Goal: Task Accomplishment & Management: Manage account settings

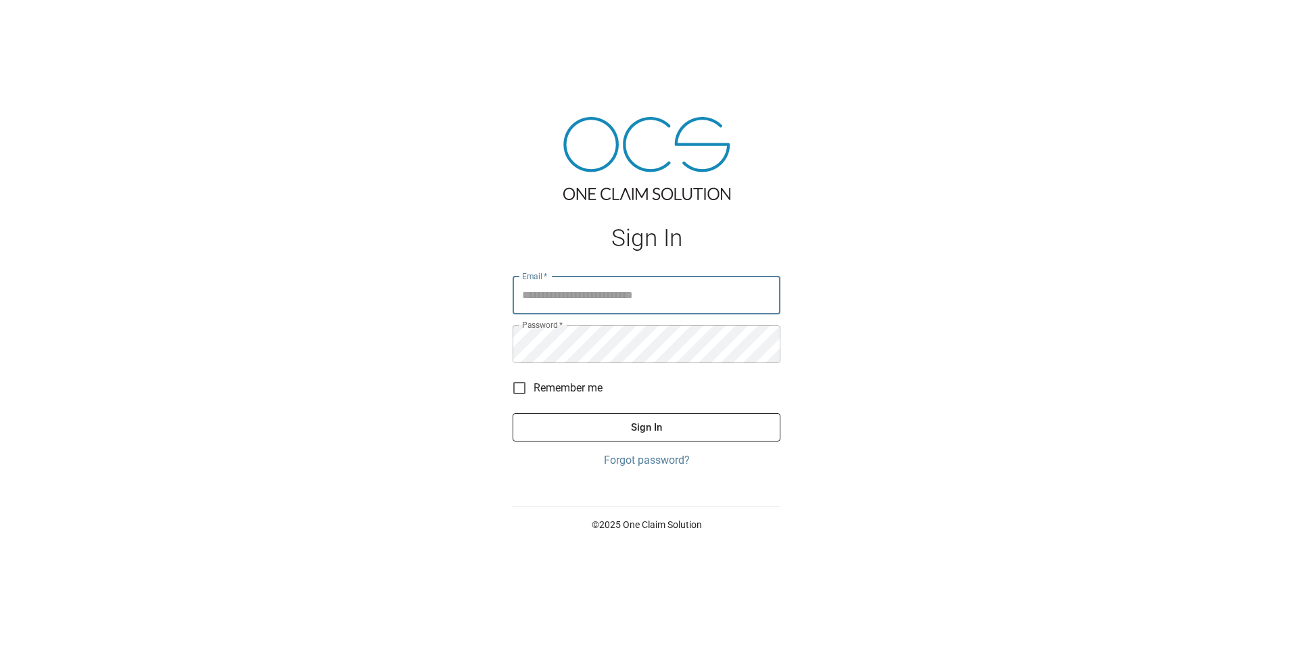
type input "**********"
click at [655, 430] on button "Sign In" at bounding box center [647, 427] width 268 height 28
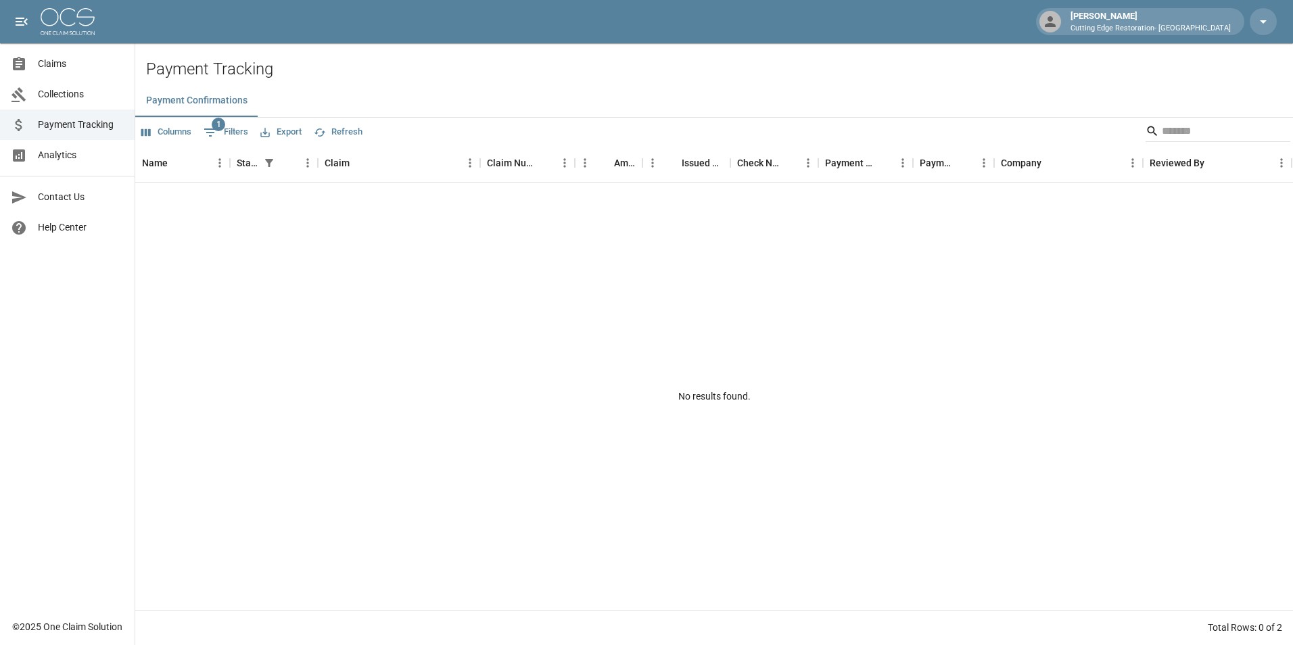
click at [43, 50] on ul "Claims Collections Payment Tracking Analytics" at bounding box center [67, 109] width 135 height 133
click at [45, 60] on span "Claims" at bounding box center [81, 64] width 86 height 14
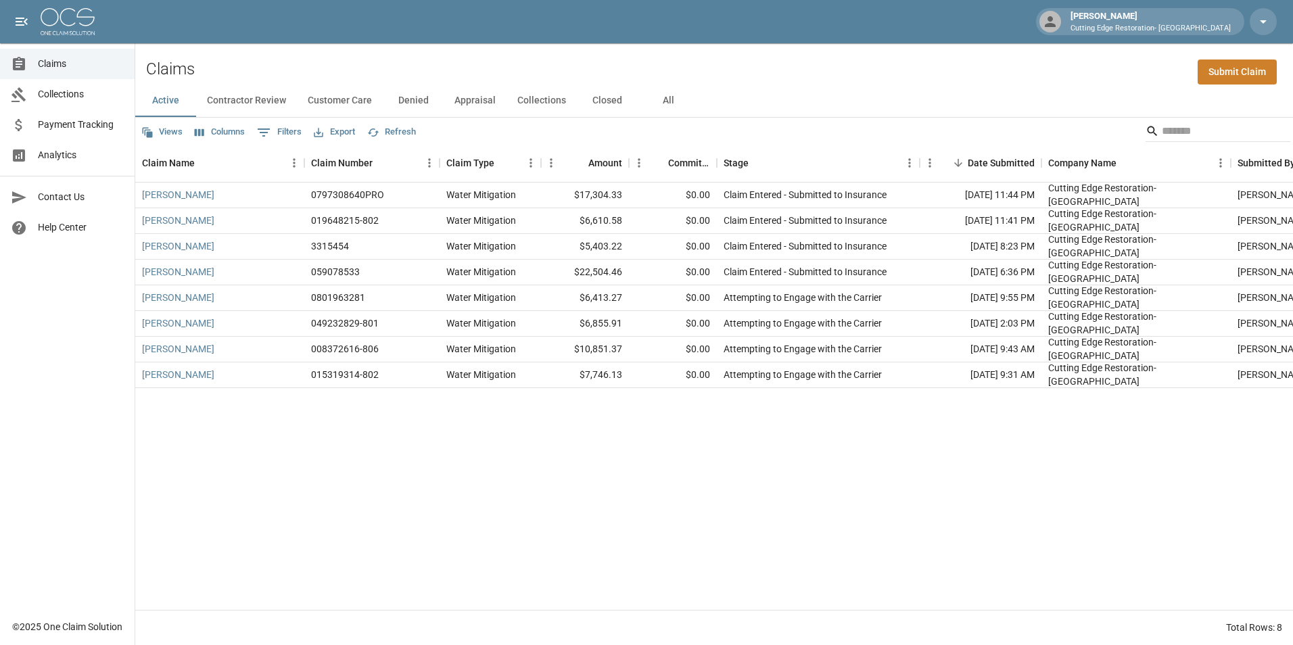
click at [682, 92] on button "All" at bounding box center [668, 101] width 61 height 32
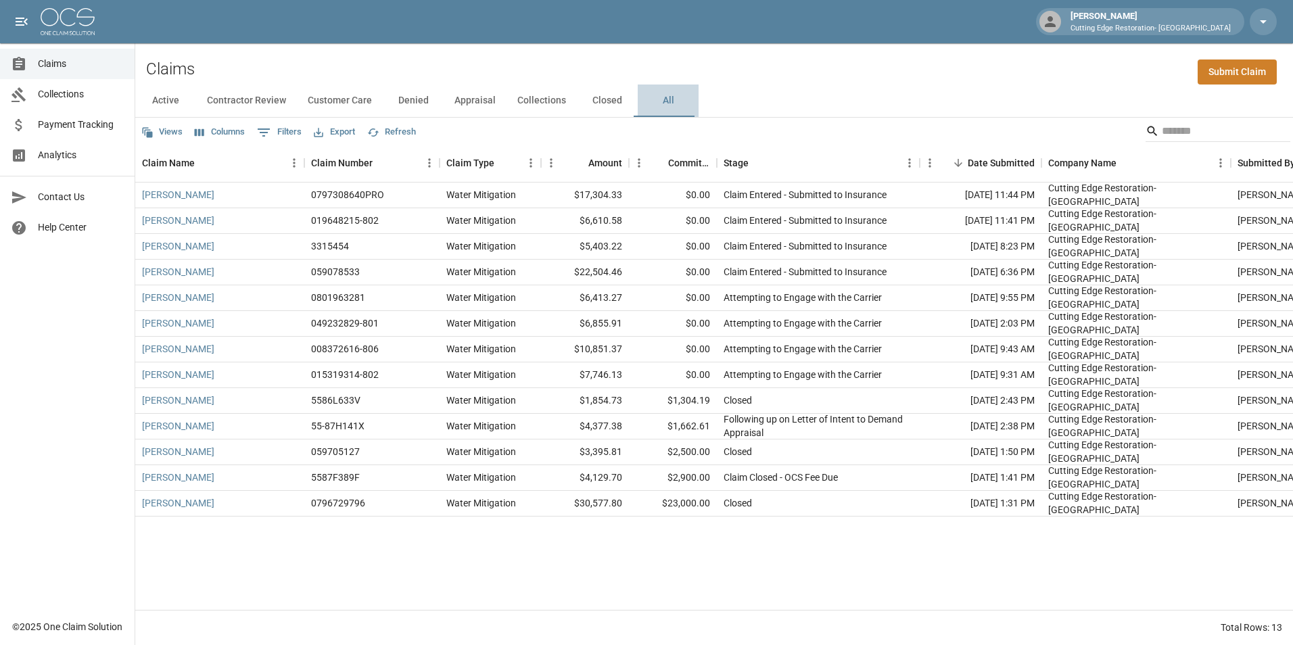
click at [662, 106] on button "All" at bounding box center [668, 101] width 61 height 32
click at [661, 105] on button "All" at bounding box center [668, 101] width 61 height 32
click at [187, 405] on link "[PERSON_NAME]" at bounding box center [178, 401] width 72 height 14
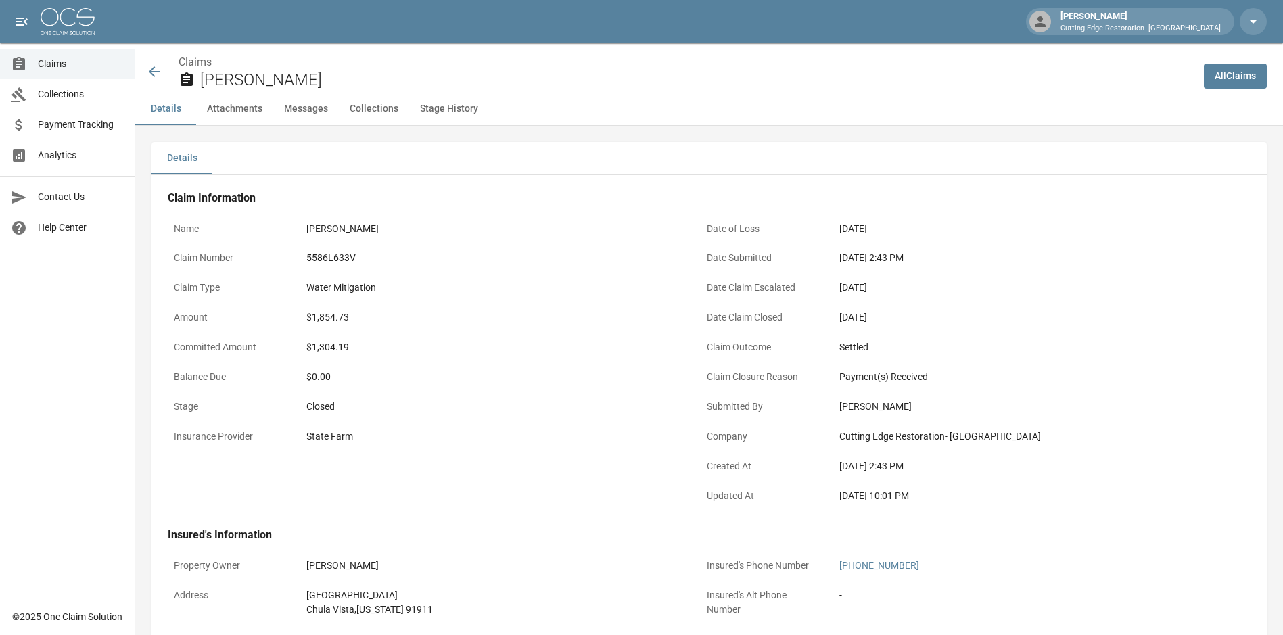
click at [384, 113] on button "Collections" at bounding box center [374, 109] width 70 height 32
click at [58, 68] on span "Claims" at bounding box center [81, 64] width 86 height 14
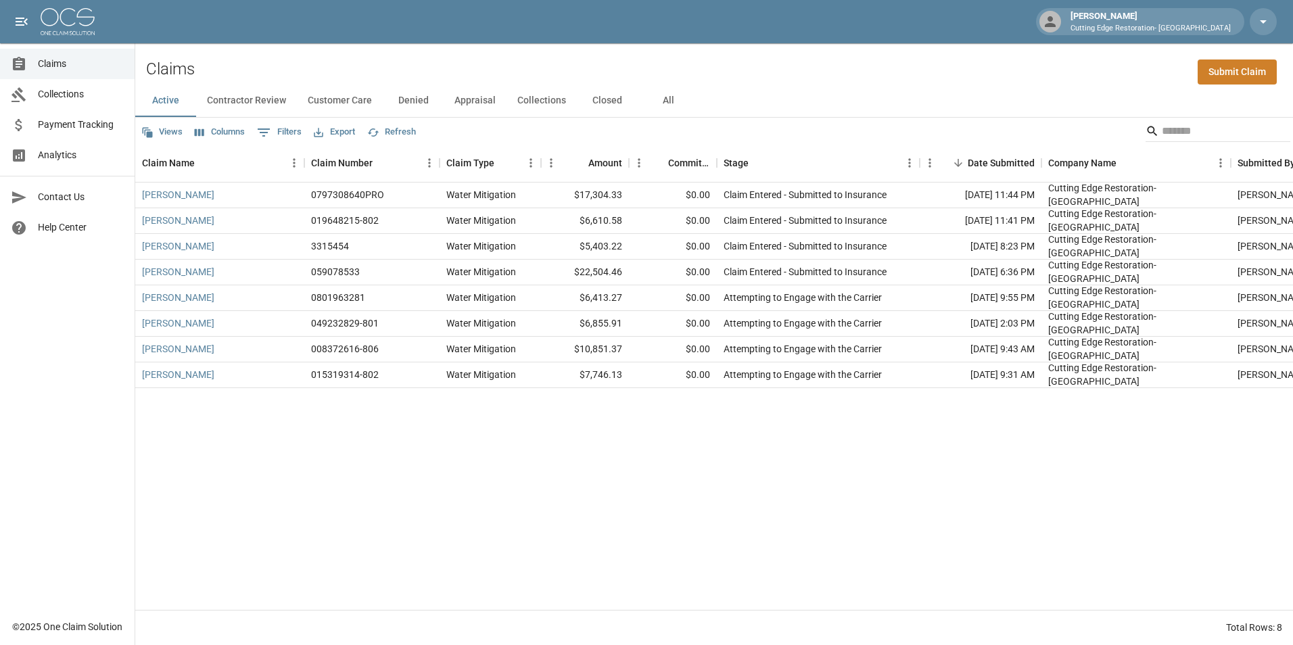
click at [660, 101] on button "All" at bounding box center [668, 101] width 61 height 32
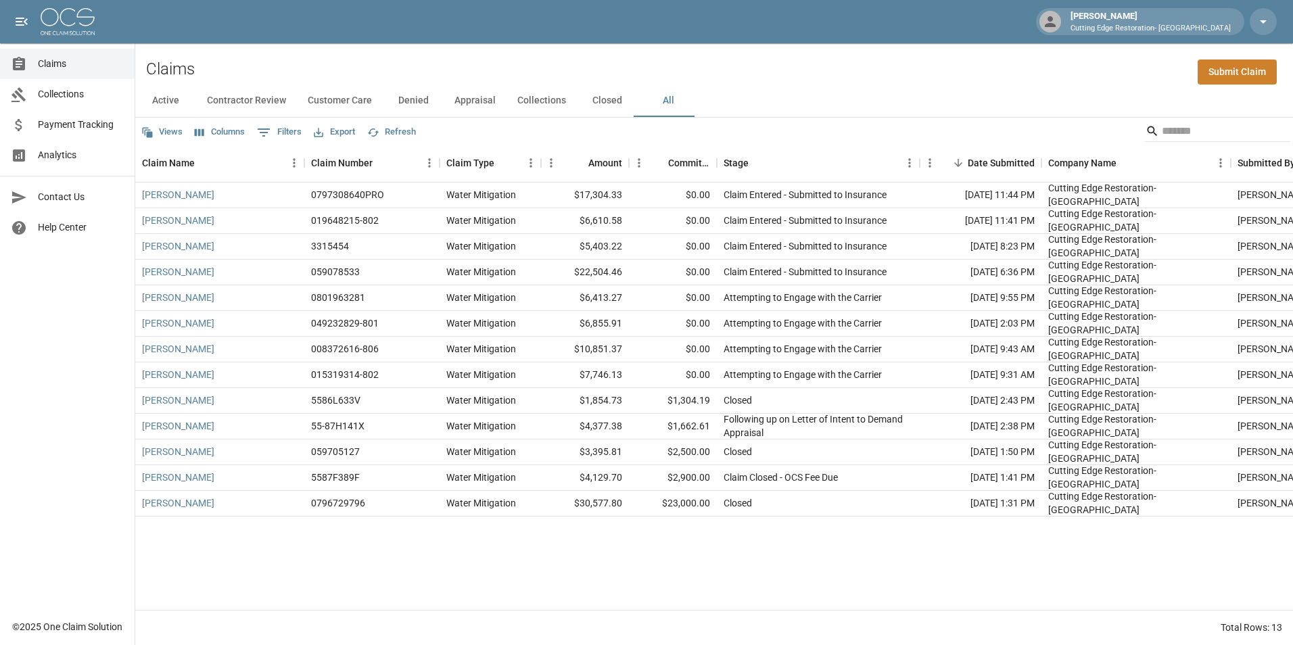
click at [72, 125] on span "Payment Tracking" at bounding box center [81, 125] width 86 height 14
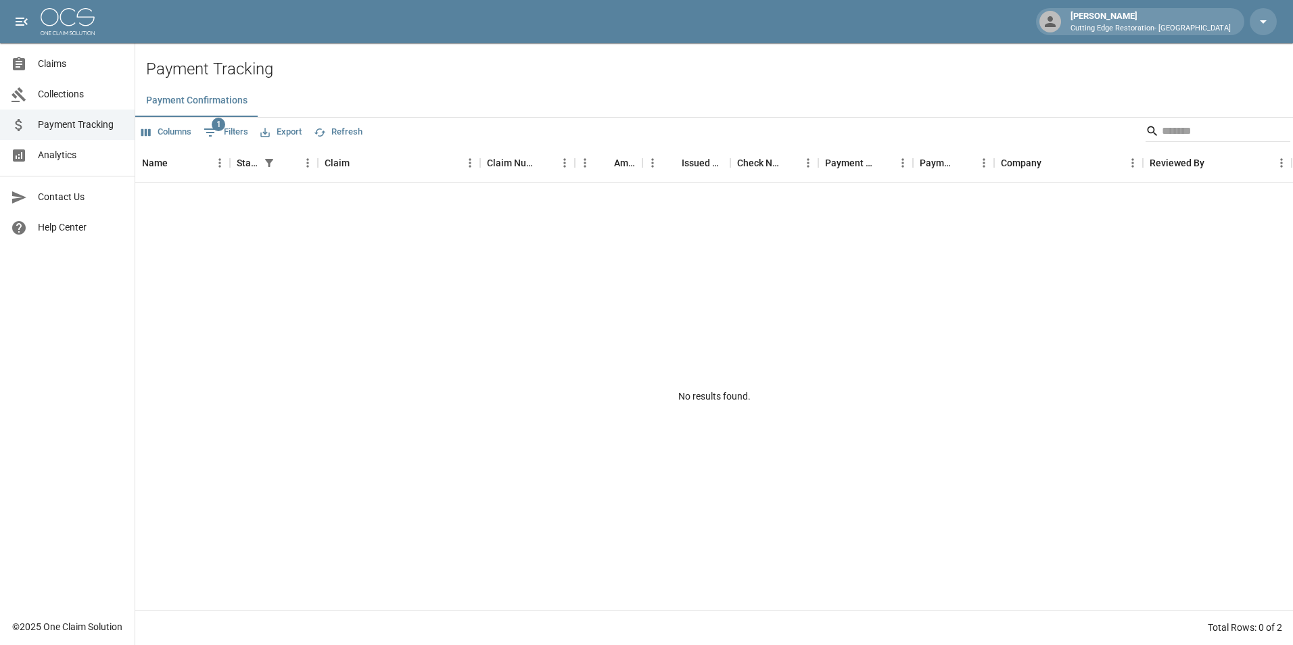
click at [62, 68] on span "Claims" at bounding box center [81, 64] width 86 height 14
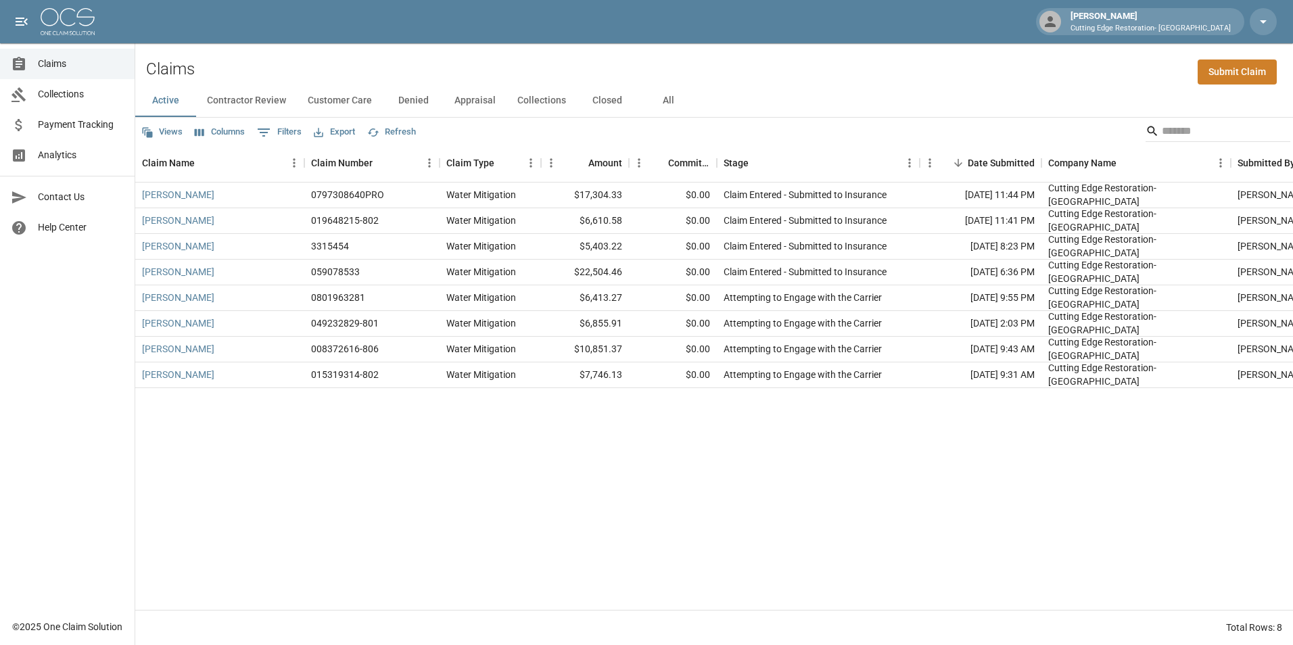
click at [519, 102] on button "Collections" at bounding box center [542, 101] width 70 height 32
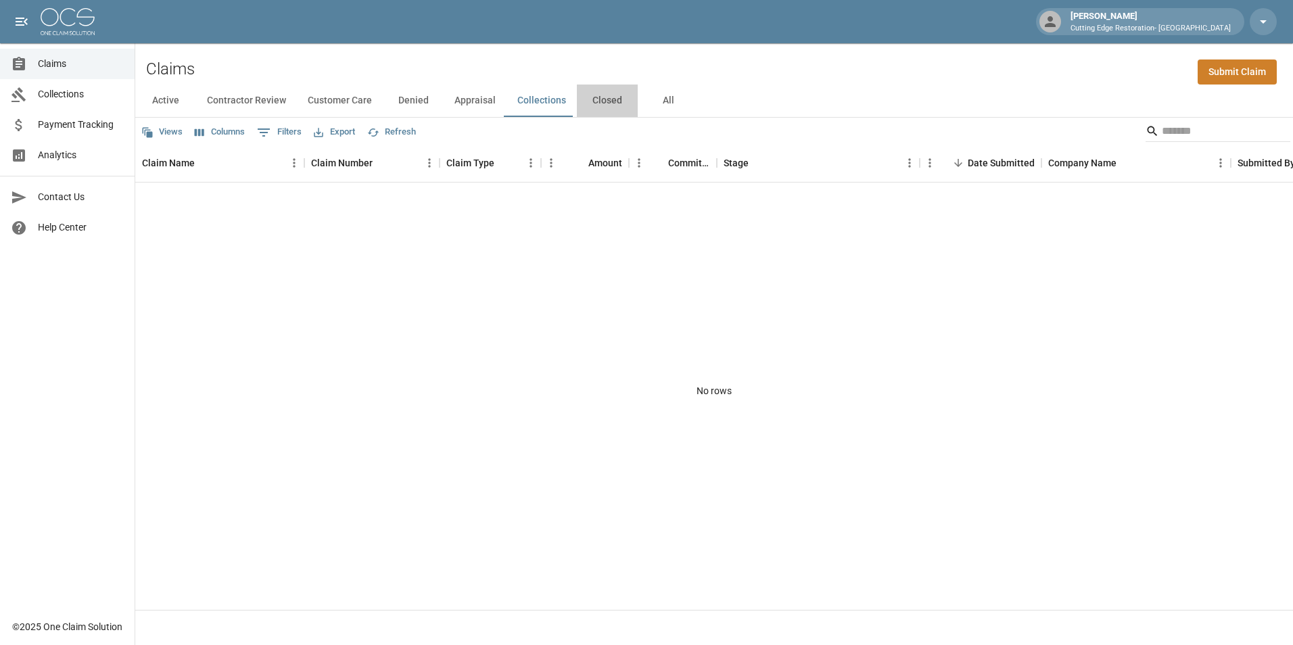
click at [589, 101] on button "Closed" at bounding box center [607, 101] width 61 height 32
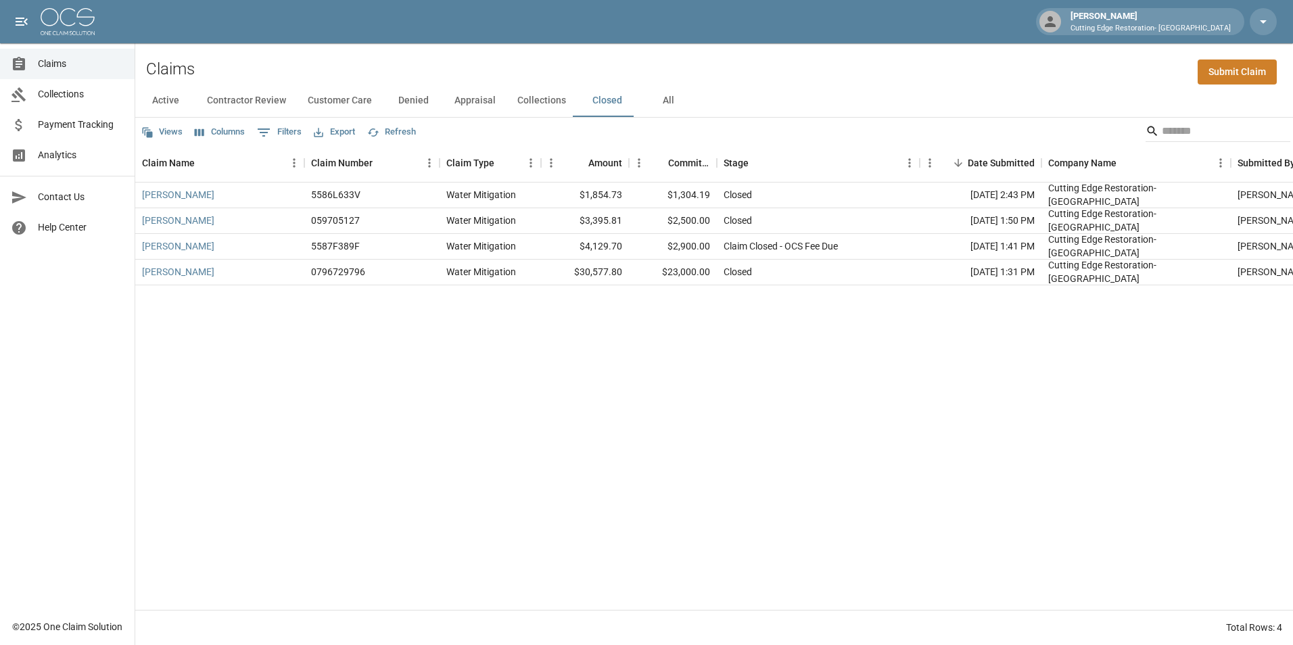
click at [87, 91] on span "Collections" at bounding box center [81, 94] width 86 height 14
